Goal: Task Accomplishment & Management: Manage account settings

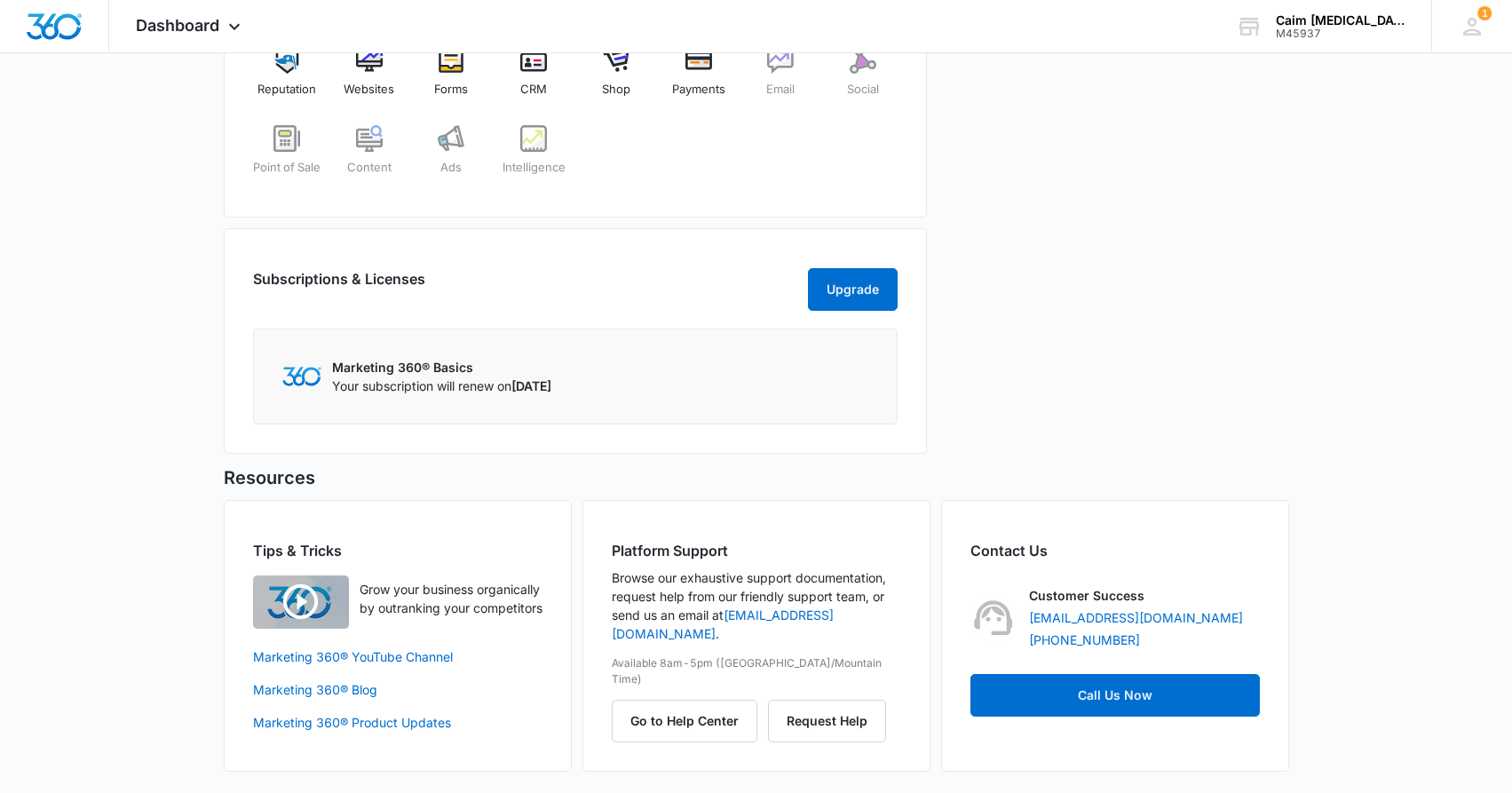
scroll to position [802, 0]
click at [833, 699] on button "Request Help" at bounding box center [827, 720] width 118 height 43
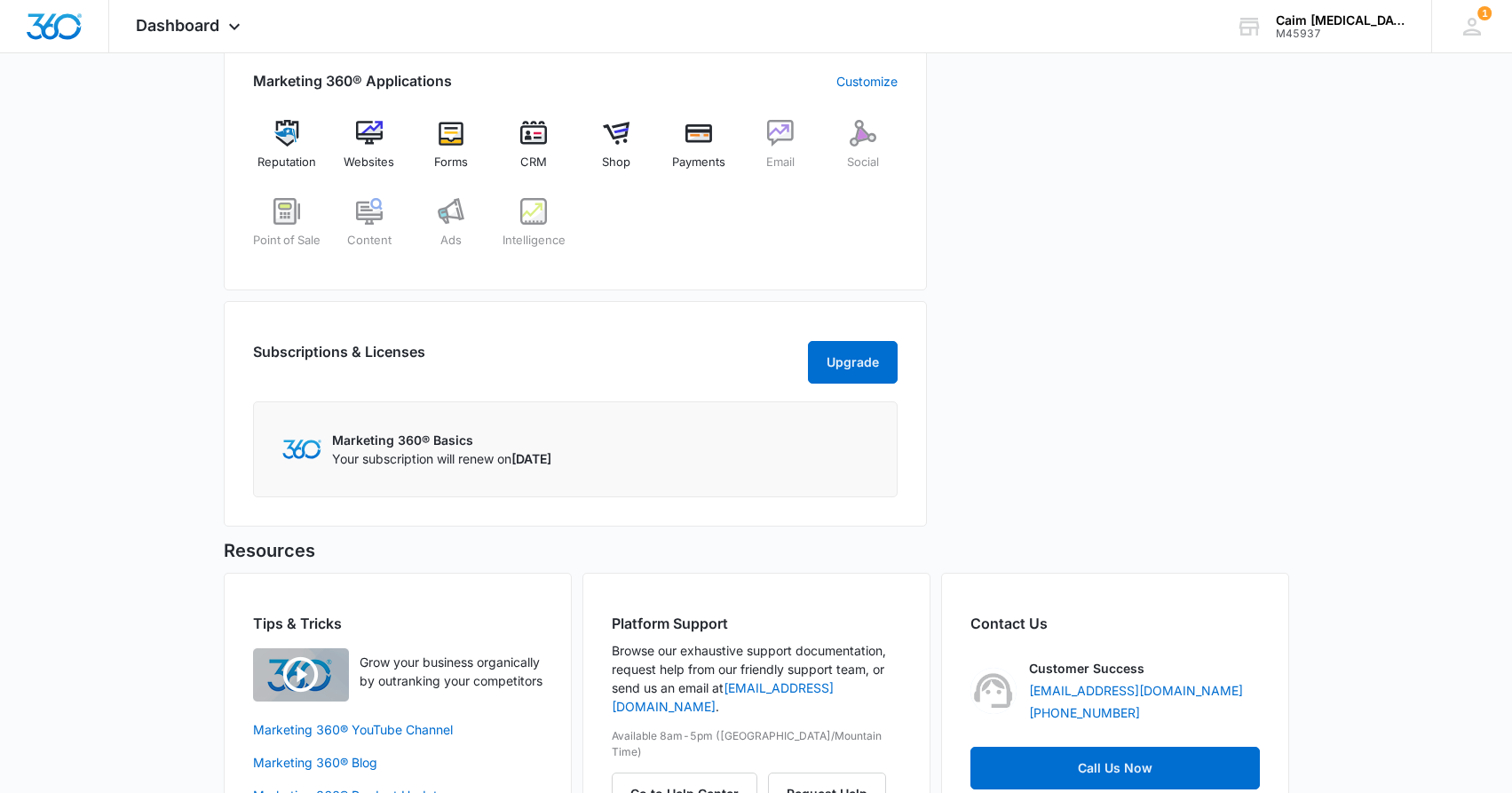
scroll to position [709, 0]
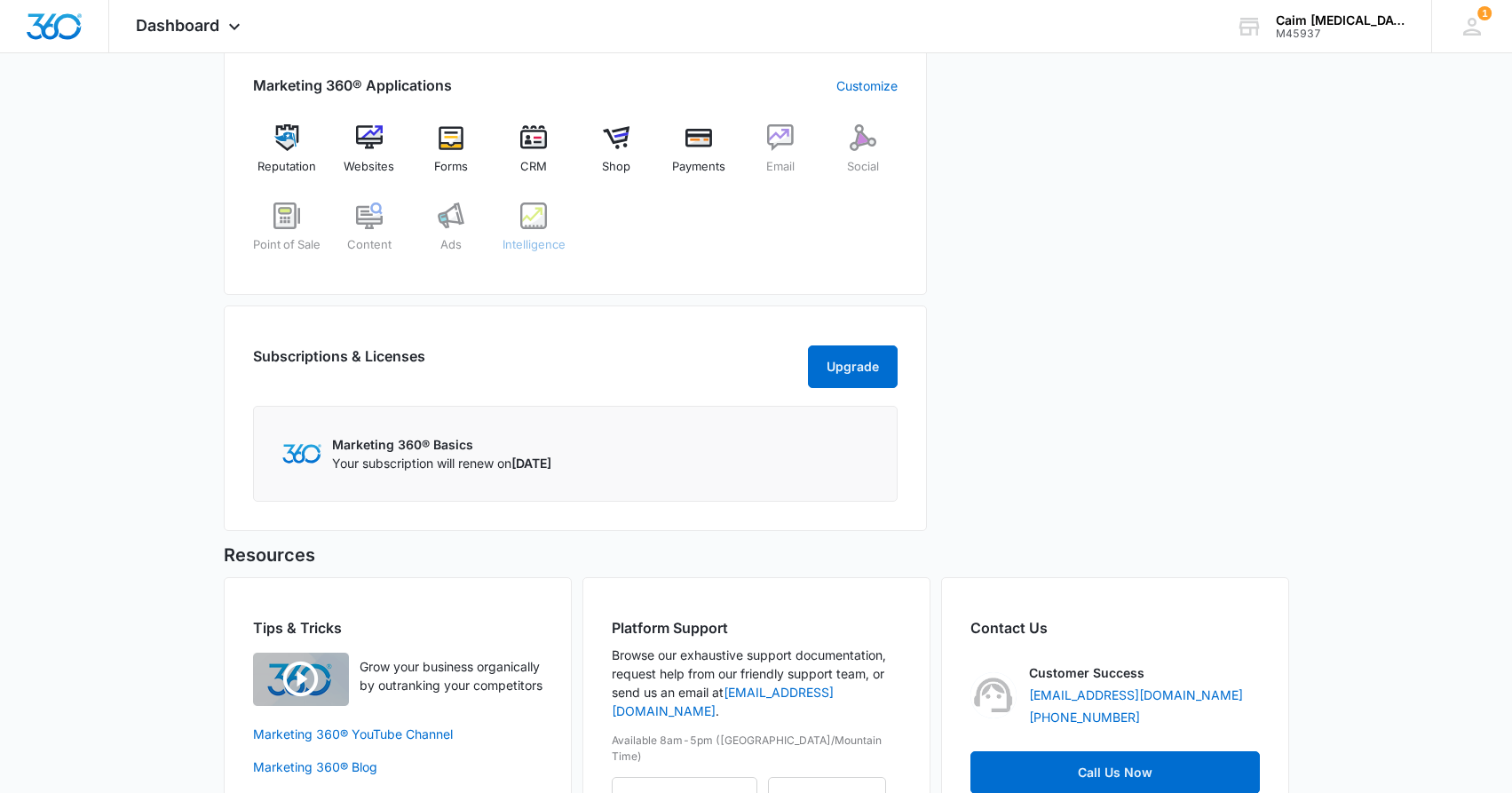
click at [538, 223] on img at bounding box center [533, 216] width 27 height 27
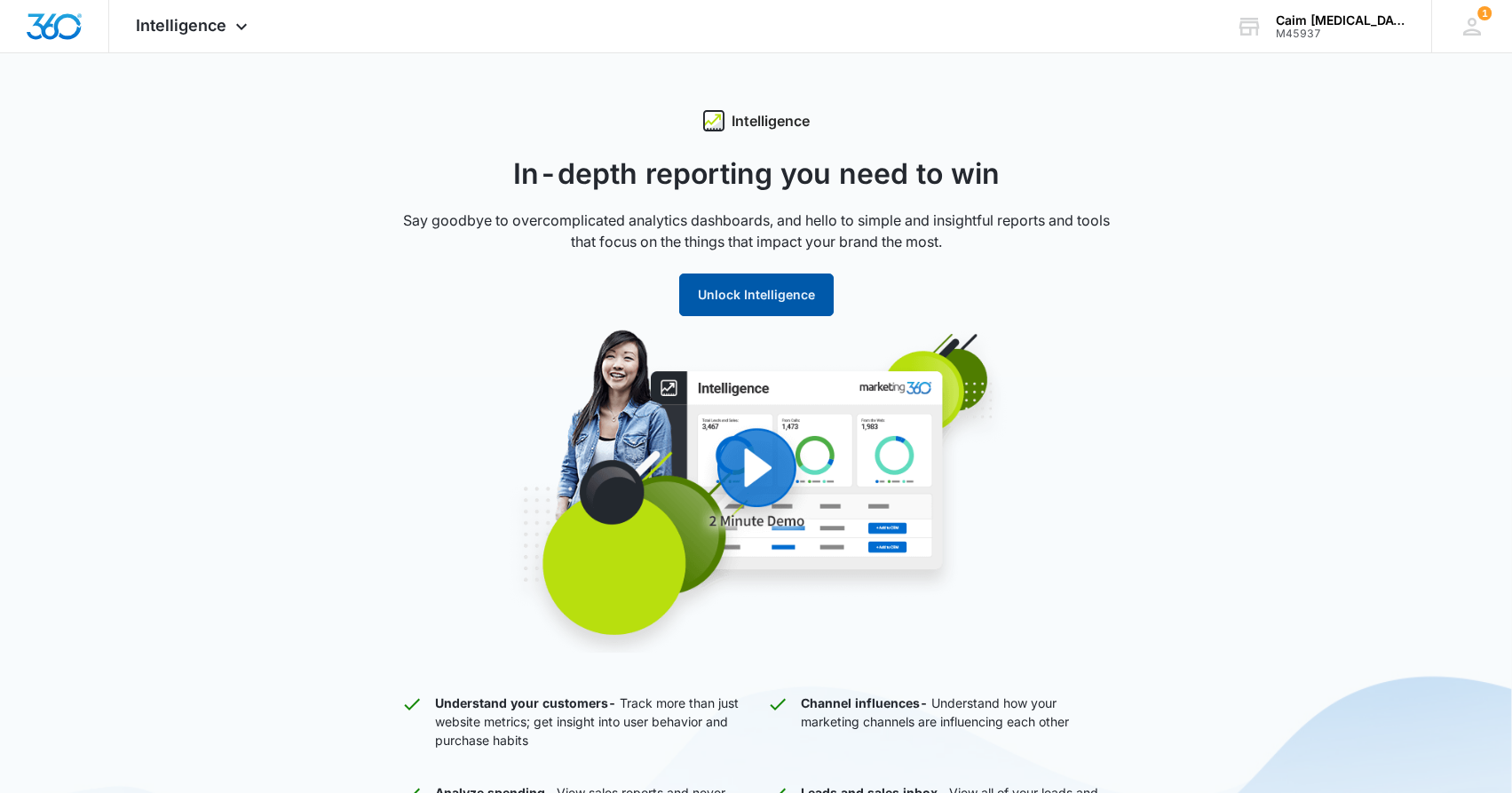
click at [757, 289] on button "Unlock Intelligence" at bounding box center [756, 295] width 155 height 43
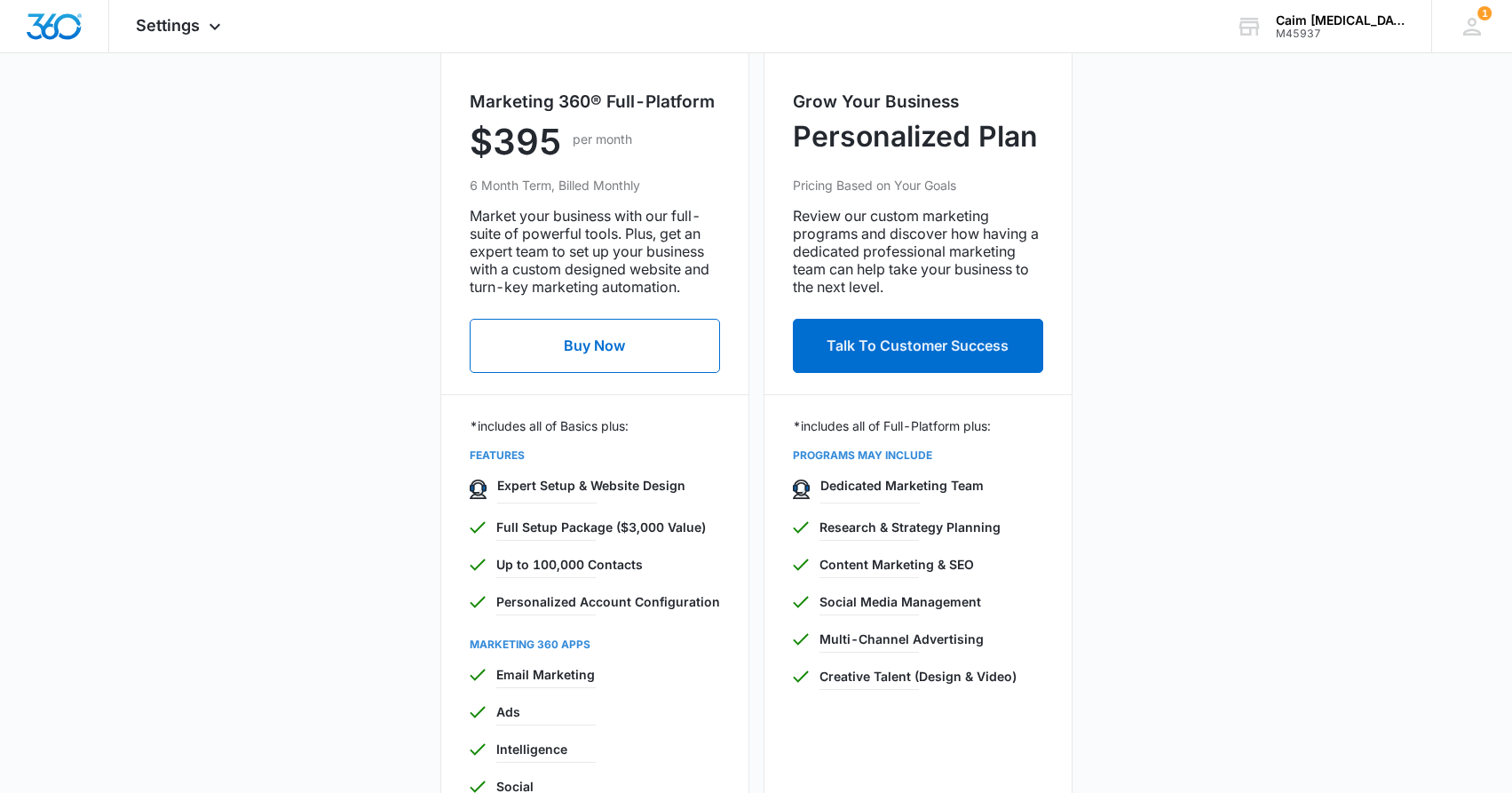
scroll to position [921, 0]
